Goal: Task Accomplishment & Management: Use online tool/utility

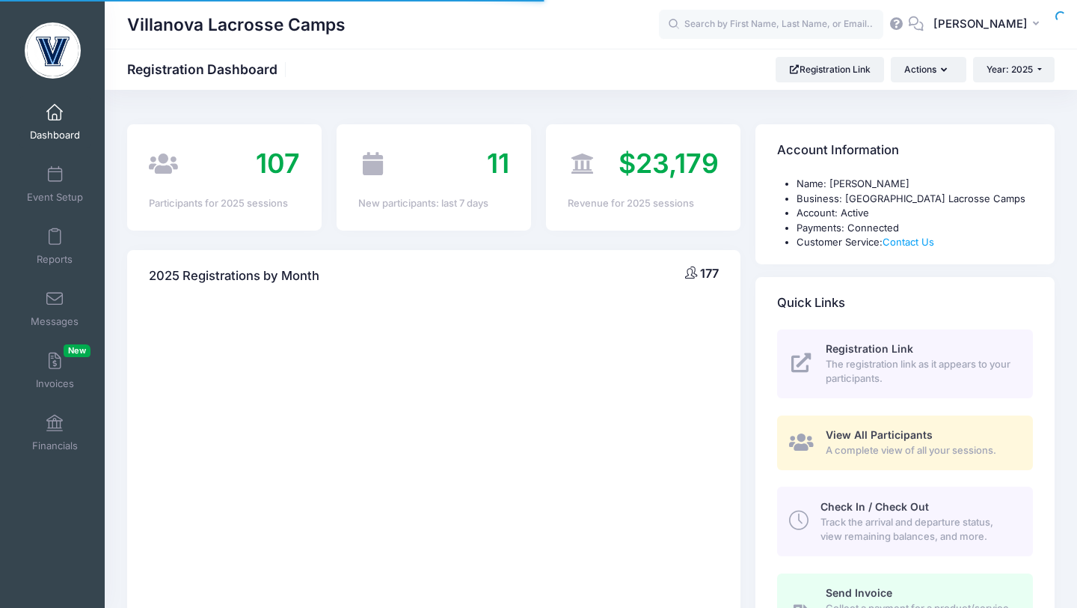
select select
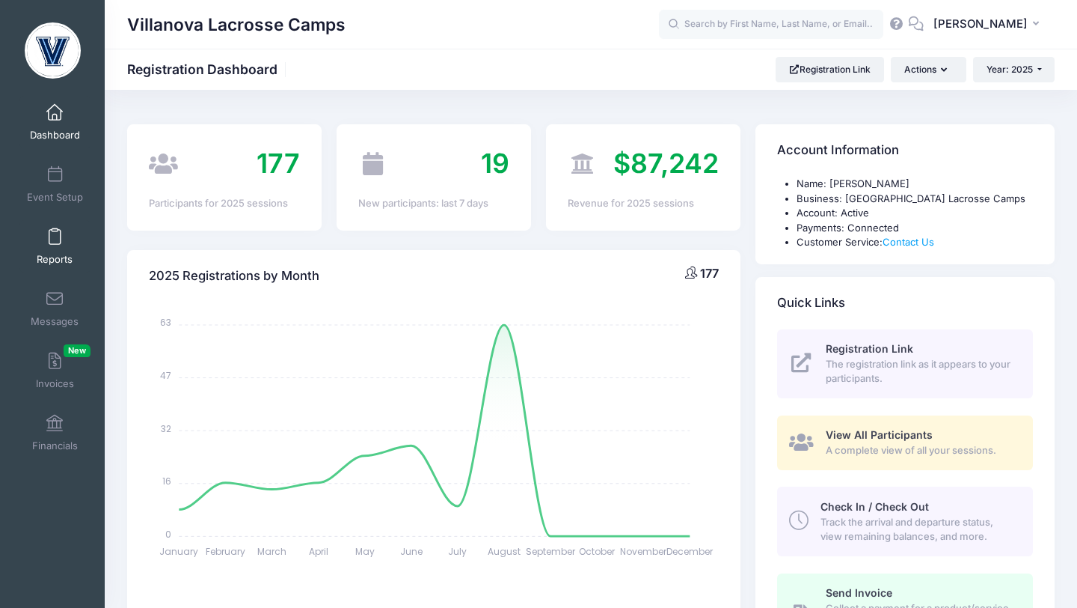
click at [61, 238] on link "Reports" at bounding box center [54, 246] width 71 height 52
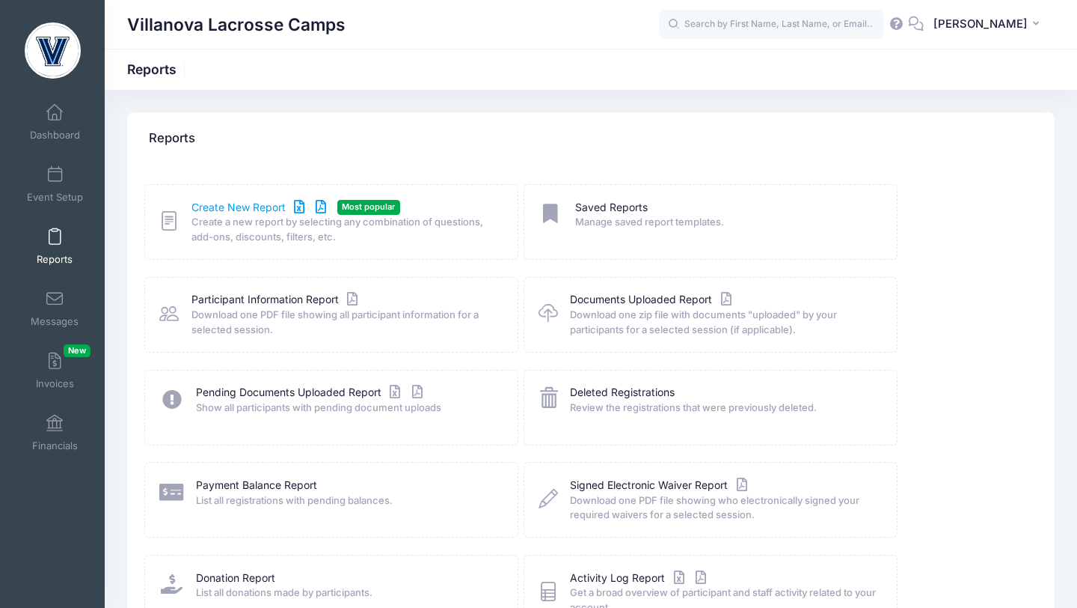
click at [204, 207] on link "Create New Report" at bounding box center [261, 208] width 139 height 16
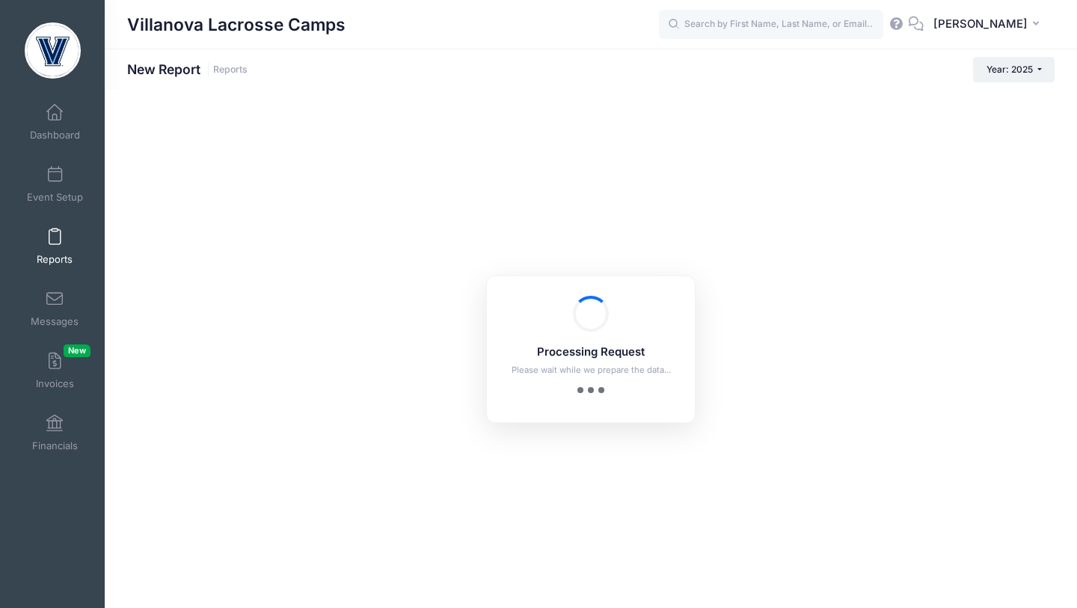
checkbox input "true"
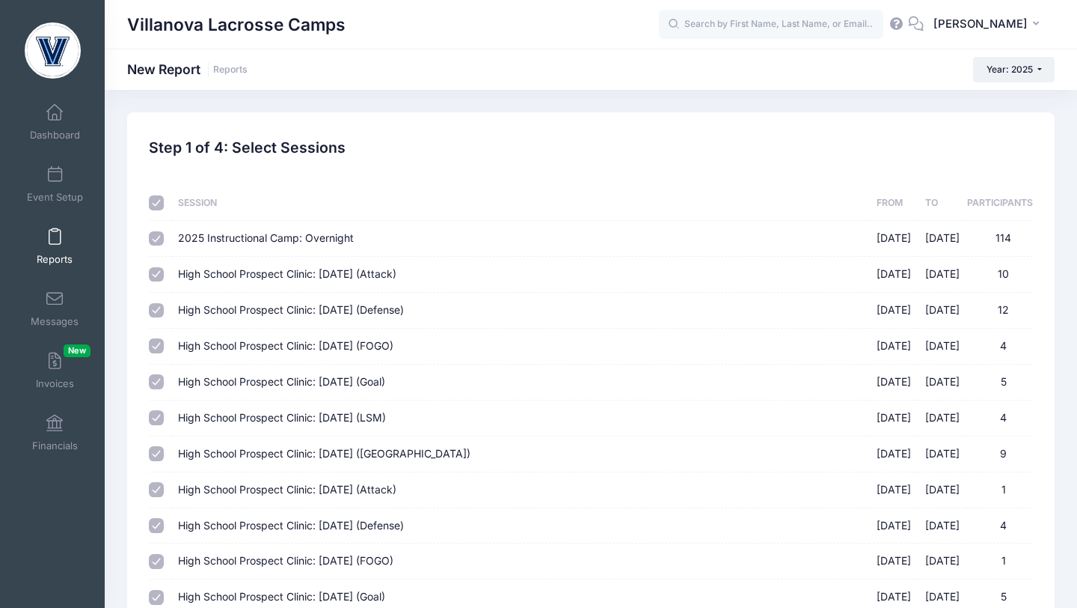
click at [159, 209] on input "checkbox" at bounding box center [156, 202] width 15 height 15
checkbox input "false"
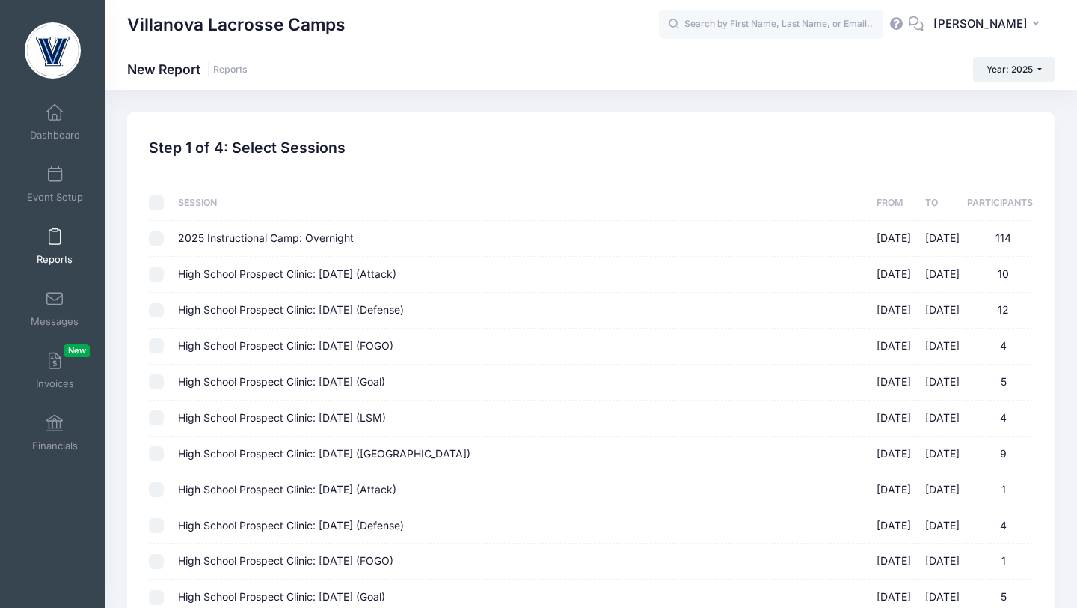
checkbox input "false"
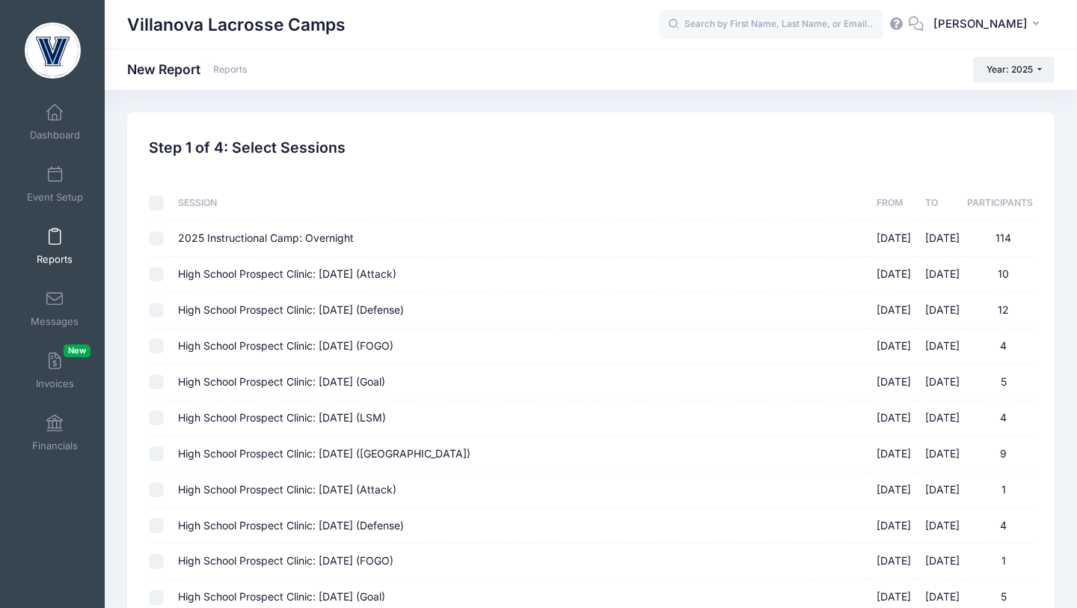
checkbox input "false"
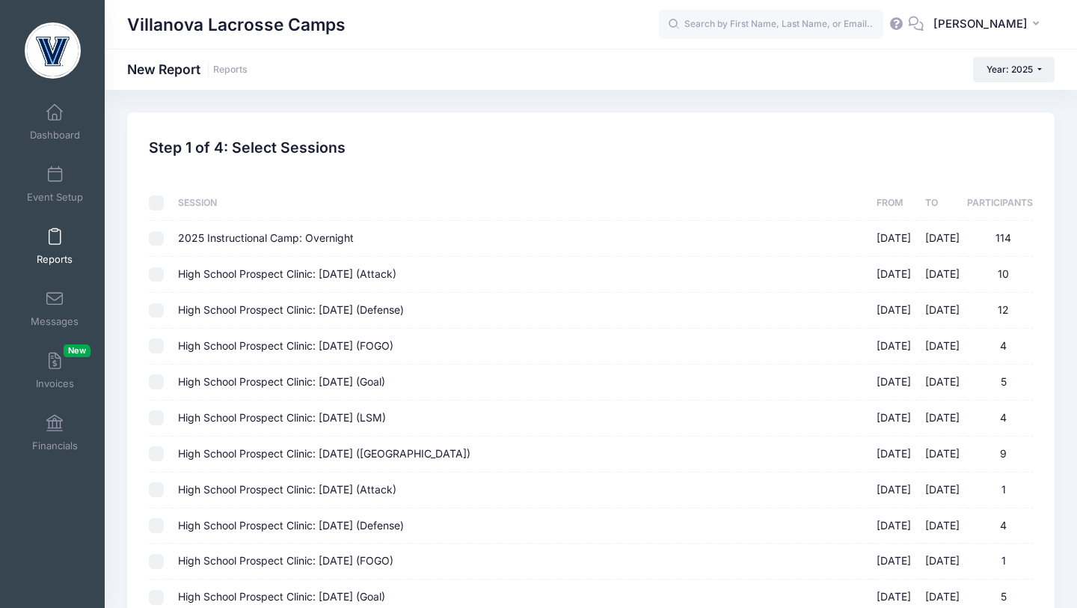
click at [159, 234] on input "2025 Instructional Camp: Overnight 07/18/2025 - 07/20/2025 114" at bounding box center [156, 238] width 15 height 15
checkbox input "true"
click at [159, 272] on input "High School Prospect Clinic: September 21 (Attack) 09/21/2025 - 09/21/2025 10" at bounding box center [156, 274] width 15 height 15
checkbox input "true"
click at [162, 312] on input "High School Prospect Clinic: September 21 (Defense) 09/21/2025 - 09/21/2025 12" at bounding box center [156, 310] width 15 height 15
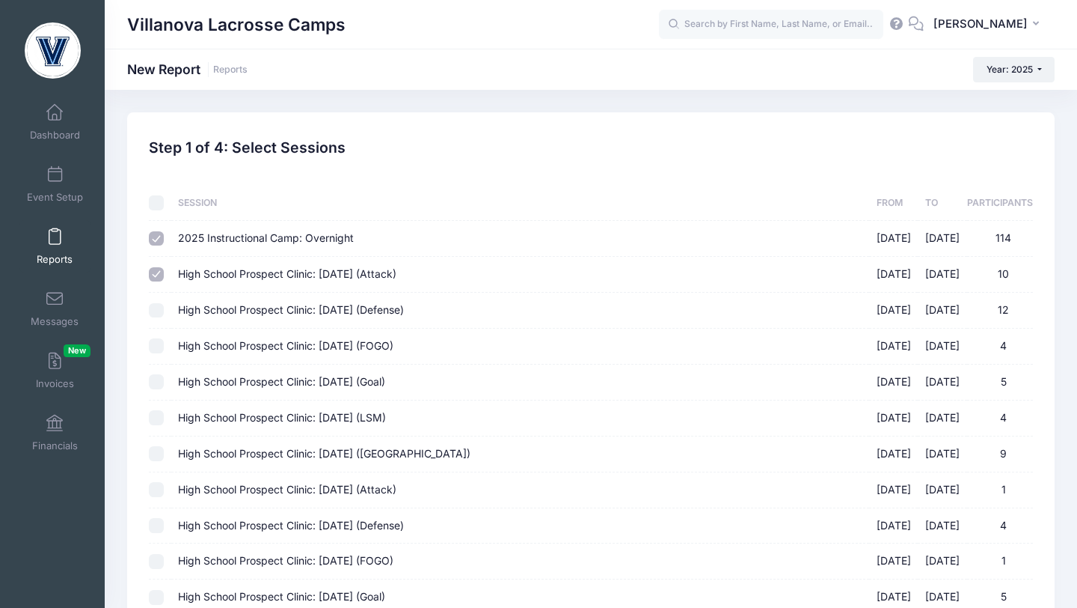
checkbox input "true"
click at [162, 344] on input "High School Prospect Clinic: September 21 (FOGO) 09/21/2025 - 09/21/2025 4" at bounding box center [156, 345] width 15 height 15
checkbox input "true"
click at [162, 385] on input "High School Prospect Clinic: September 21 (Goal) 09/21/2025 - 09/21/2025 5" at bounding box center [156, 381] width 15 height 15
checkbox input "true"
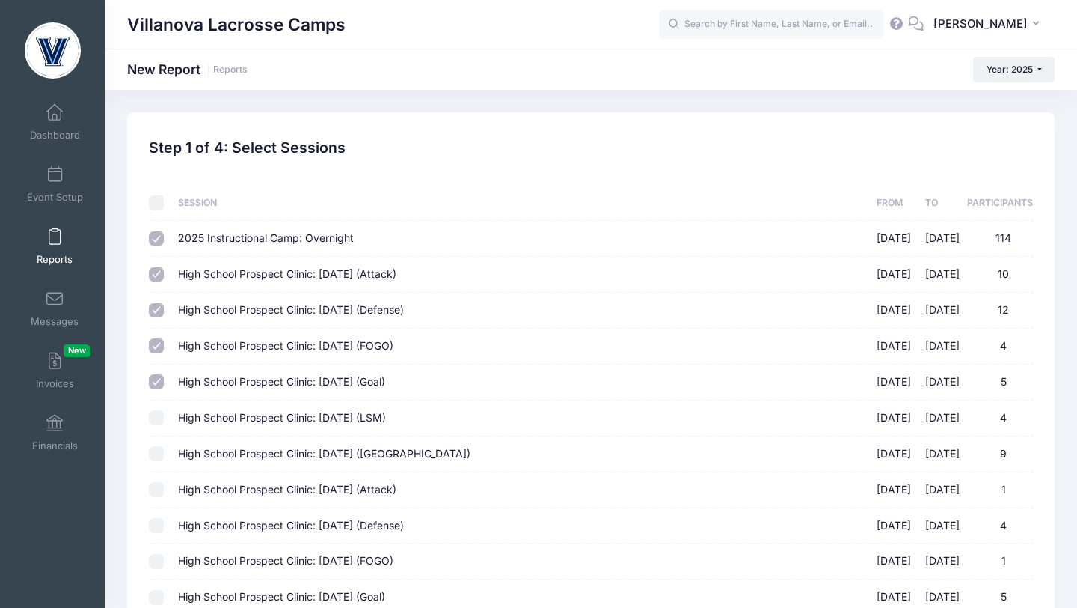
click at [162, 414] on input "High School Prospect Clinic: September 21 (LSM) 09/21/2025 - 09/21/2025 4" at bounding box center [156, 417] width 15 height 15
checkbox input "true"
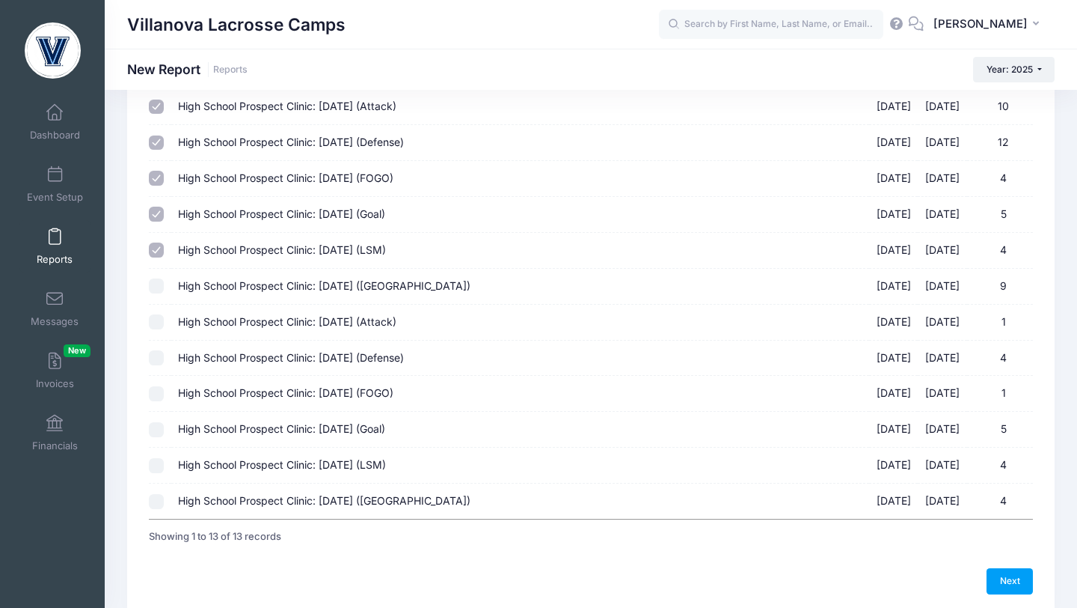
scroll to position [162, 0]
